Goal: Find specific page/section: Find specific page/section

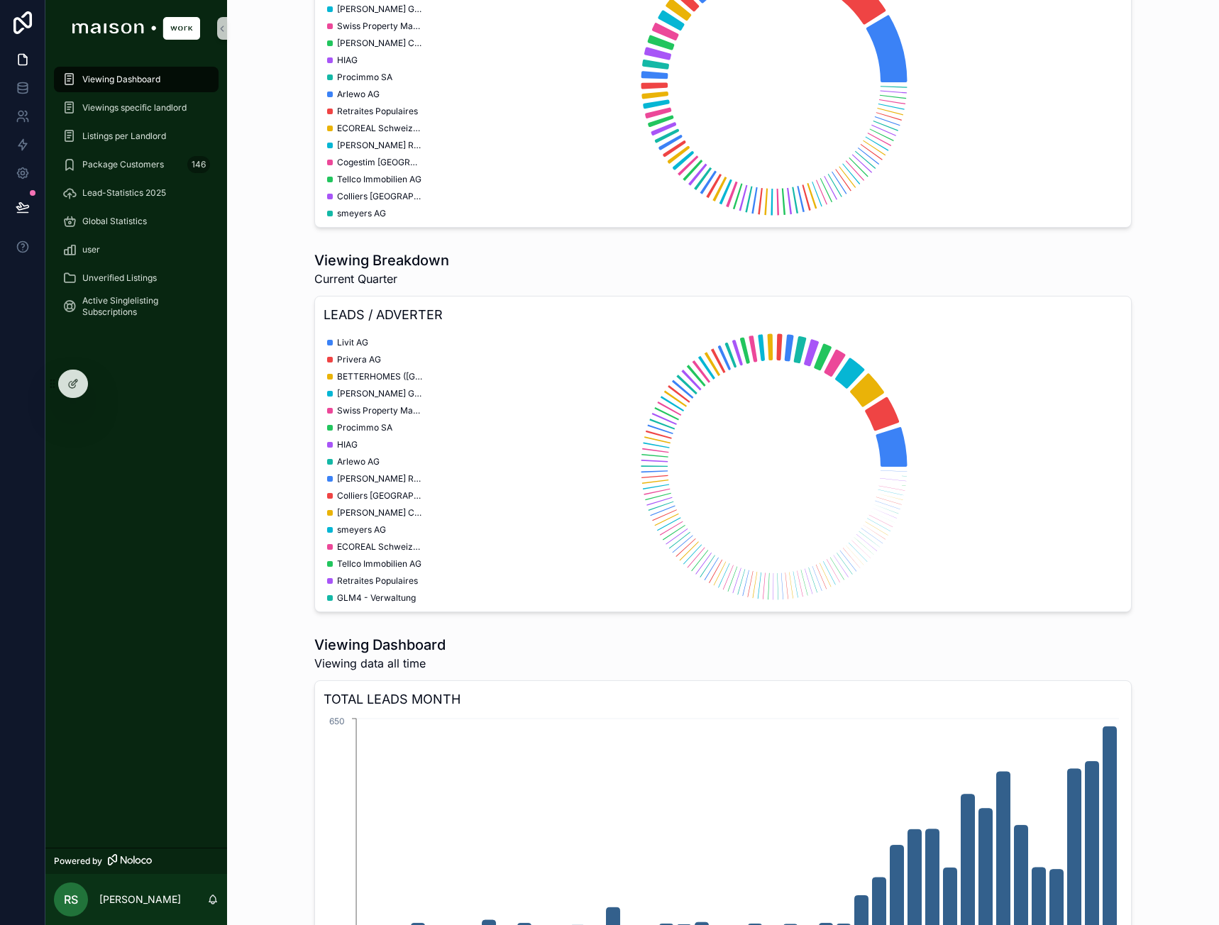
scroll to position [904, 0]
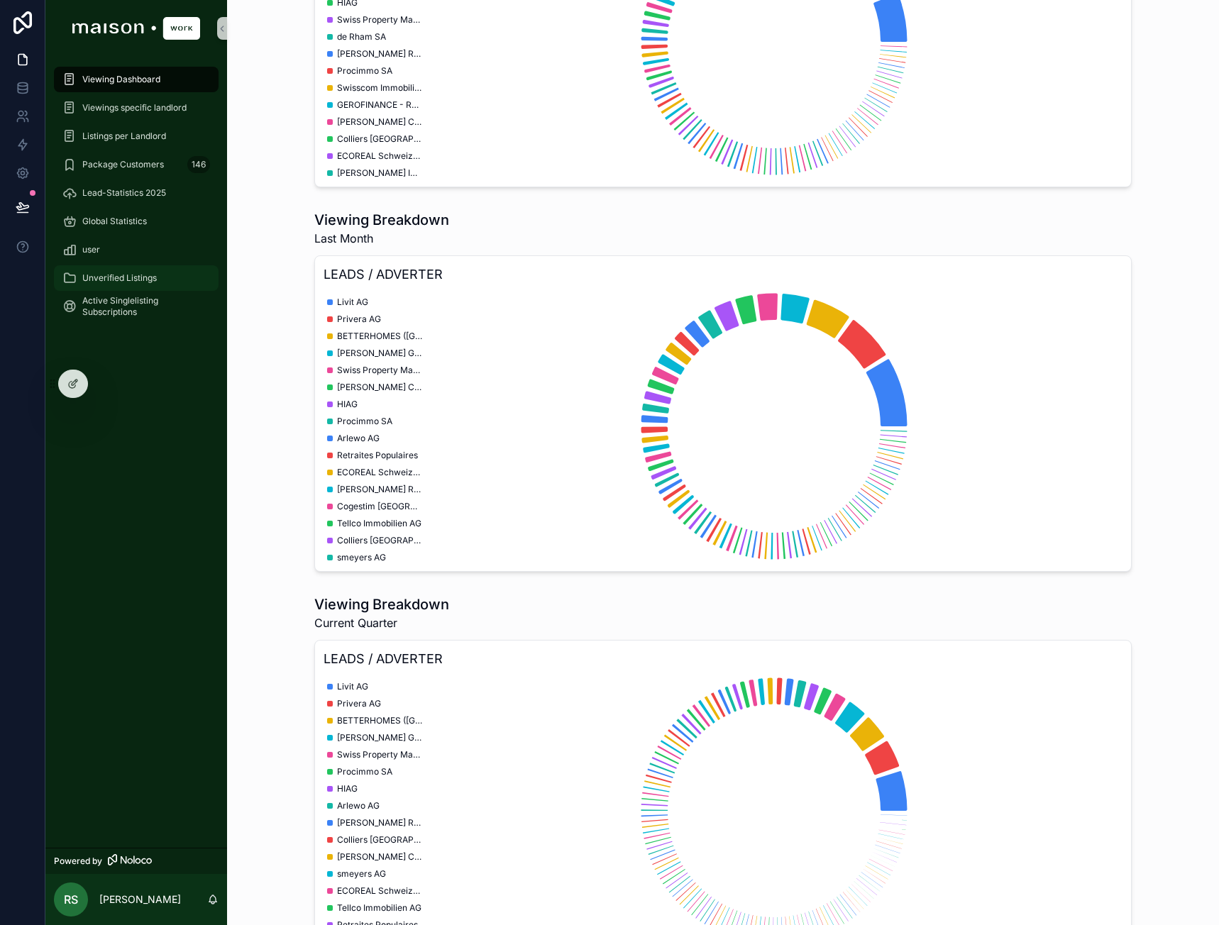
click at [137, 286] on div "Unverified Listings" at bounding box center [136, 278] width 148 height 23
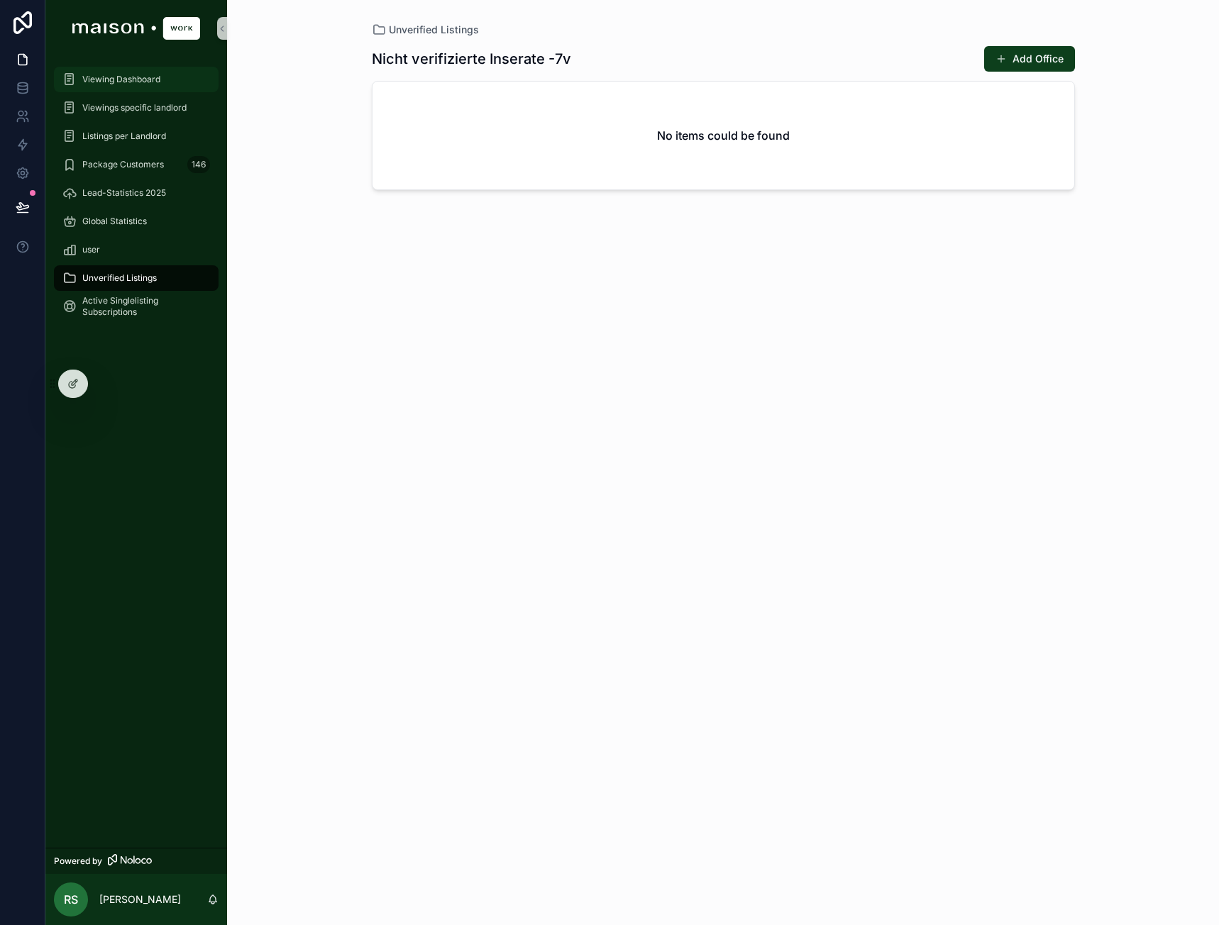
click at [152, 91] on link "Viewing Dashboard" at bounding box center [136, 80] width 165 height 26
